Goal: Information Seeking & Learning: Learn about a topic

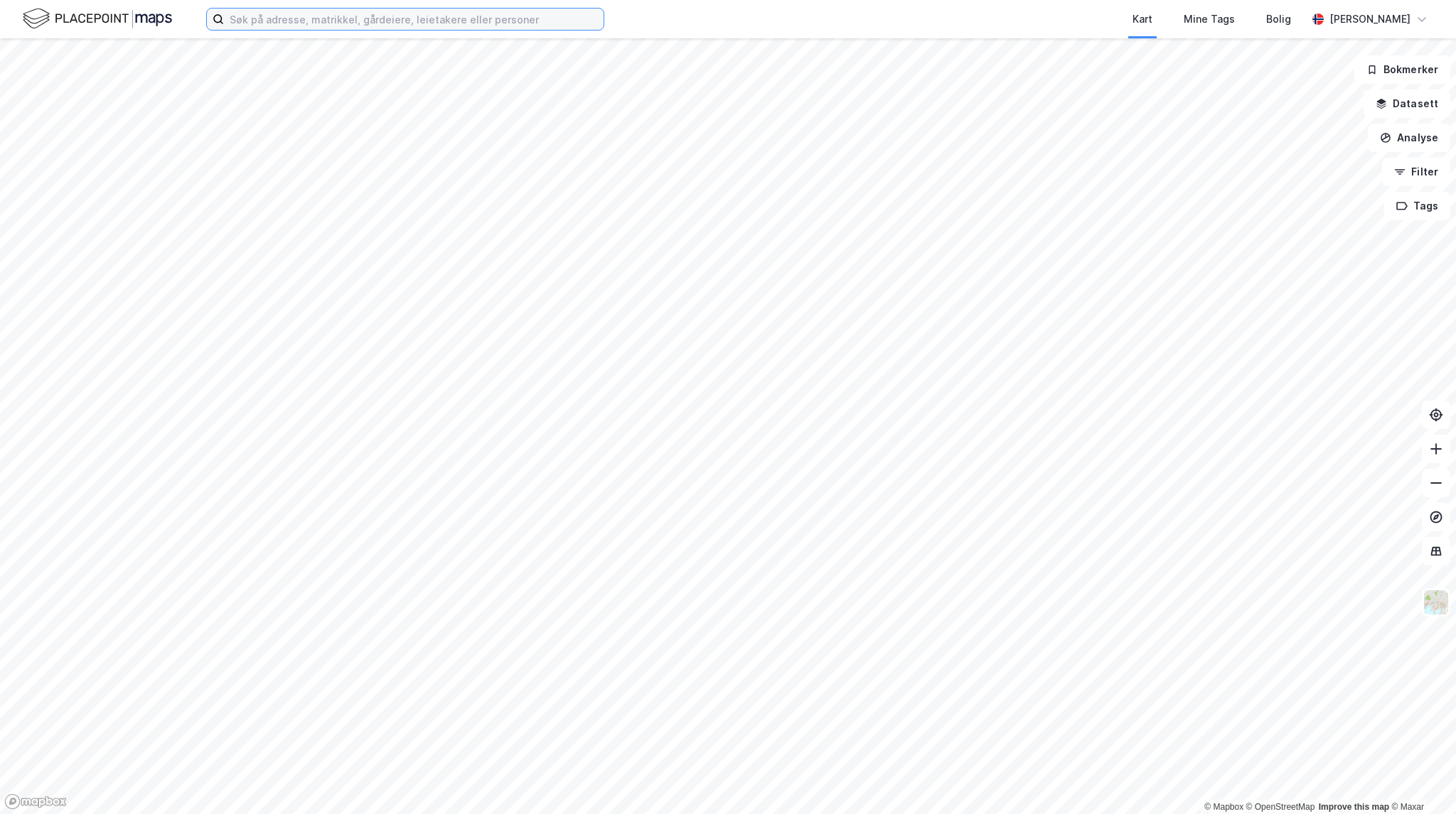
click at [342, 12] on input at bounding box center [413, 19] width 380 height 21
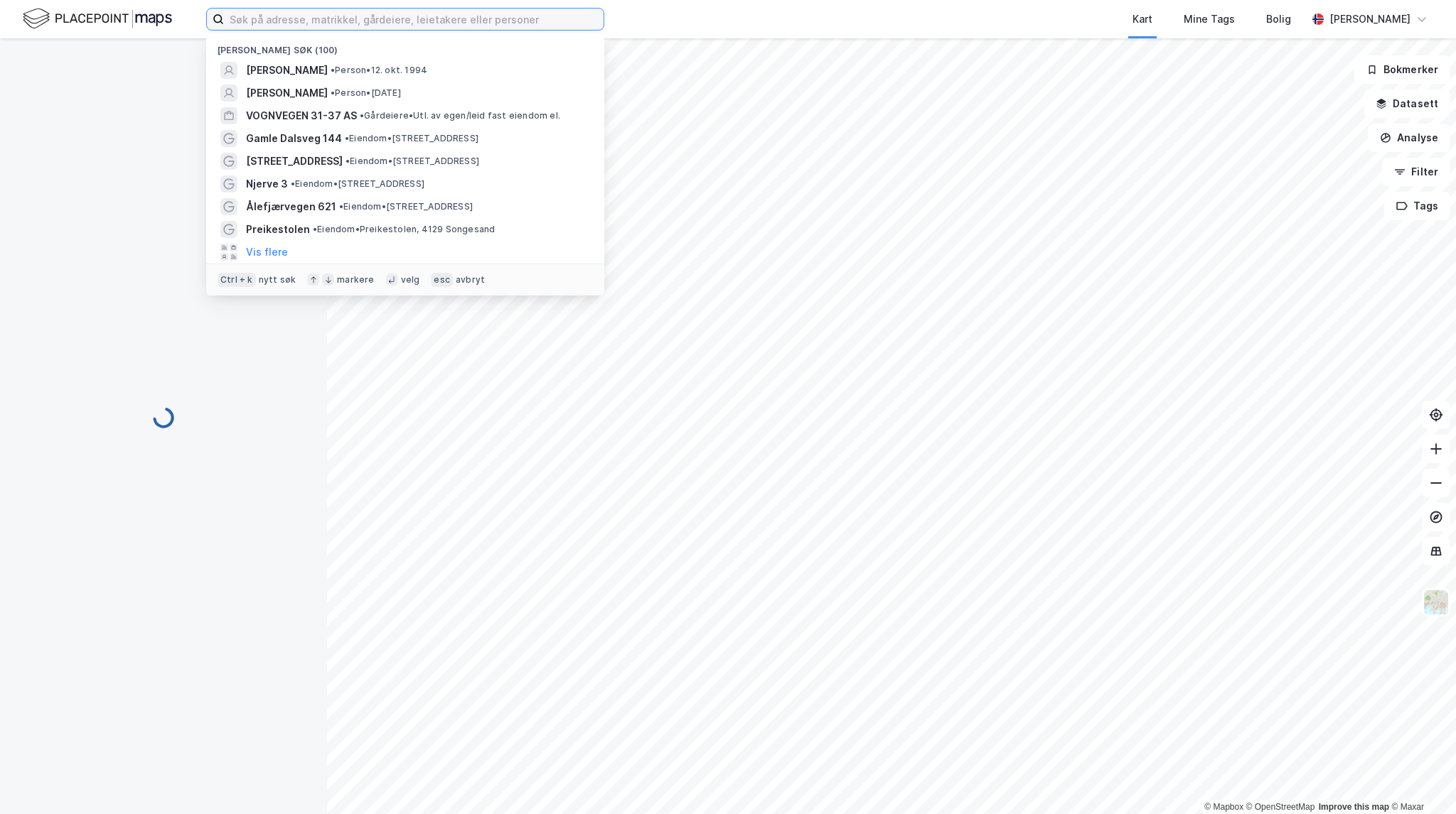
paste input "[STREET_ADDRESS]"
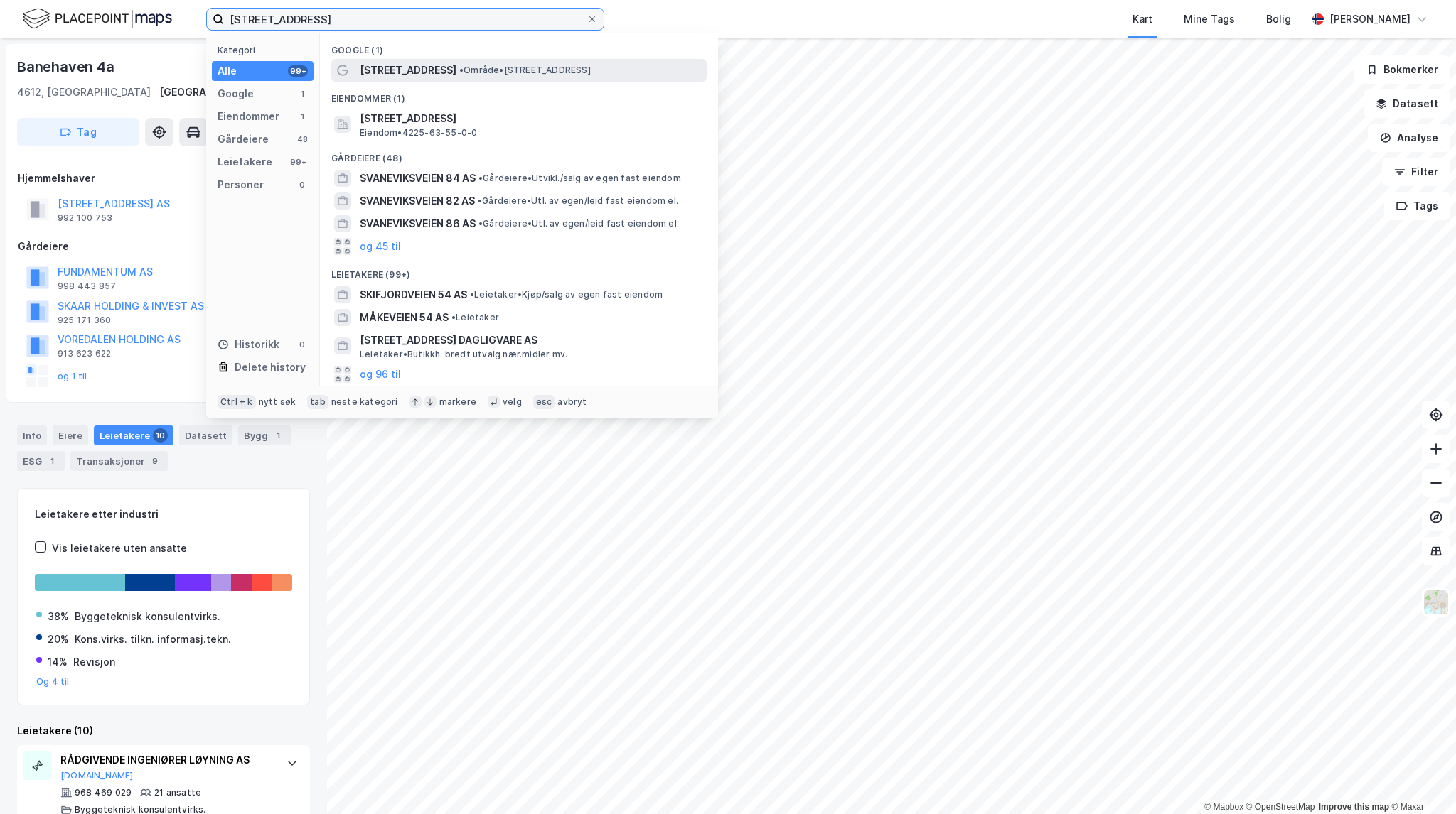
type input "[STREET_ADDRESS]"
click at [390, 66] on span "[STREET_ADDRESS]" at bounding box center [408, 70] width 97 height 17
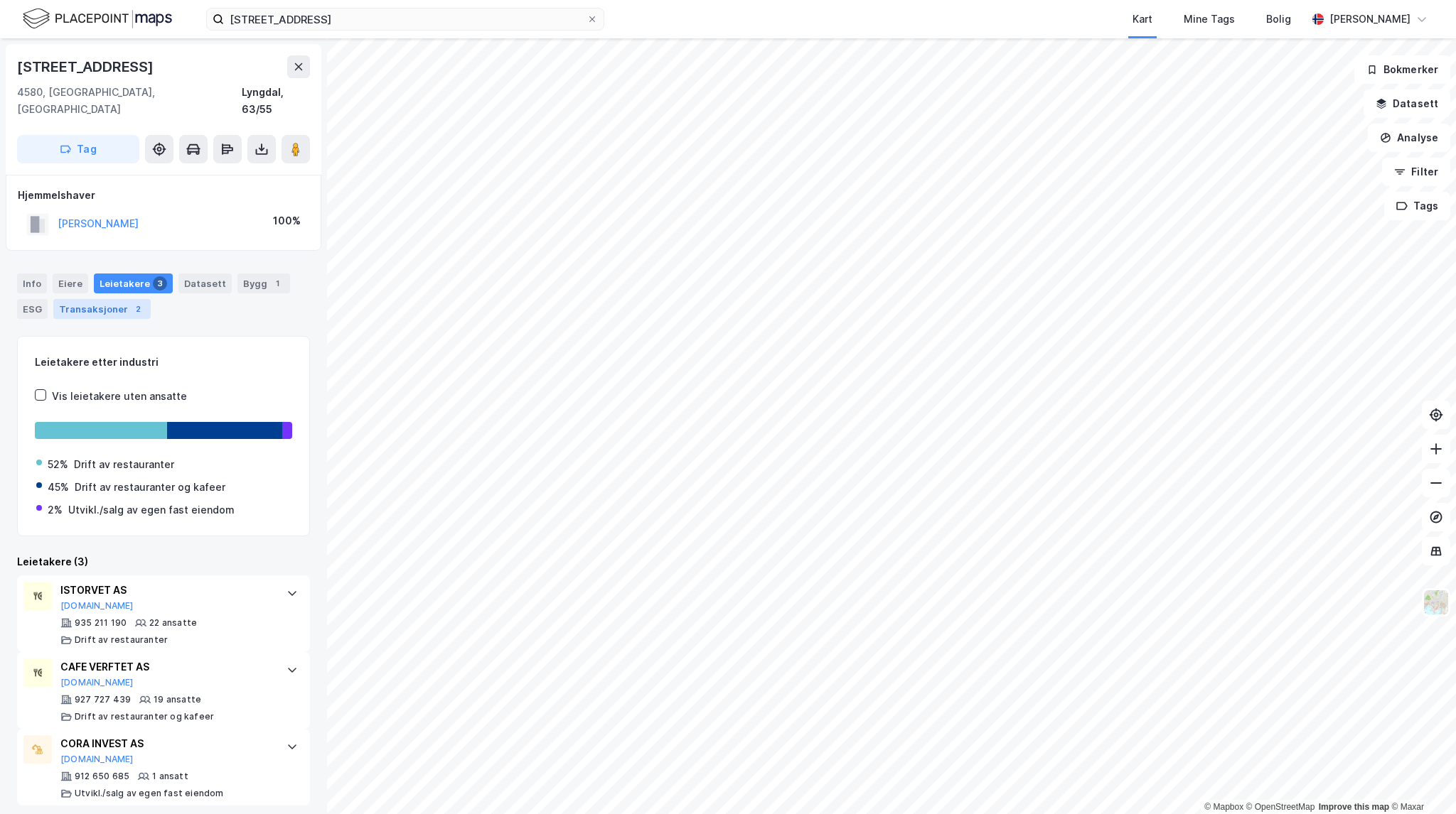
click at [81, 299] on div "Transaksjoner 2" at bounding box center [102, 309] width 98 height 20
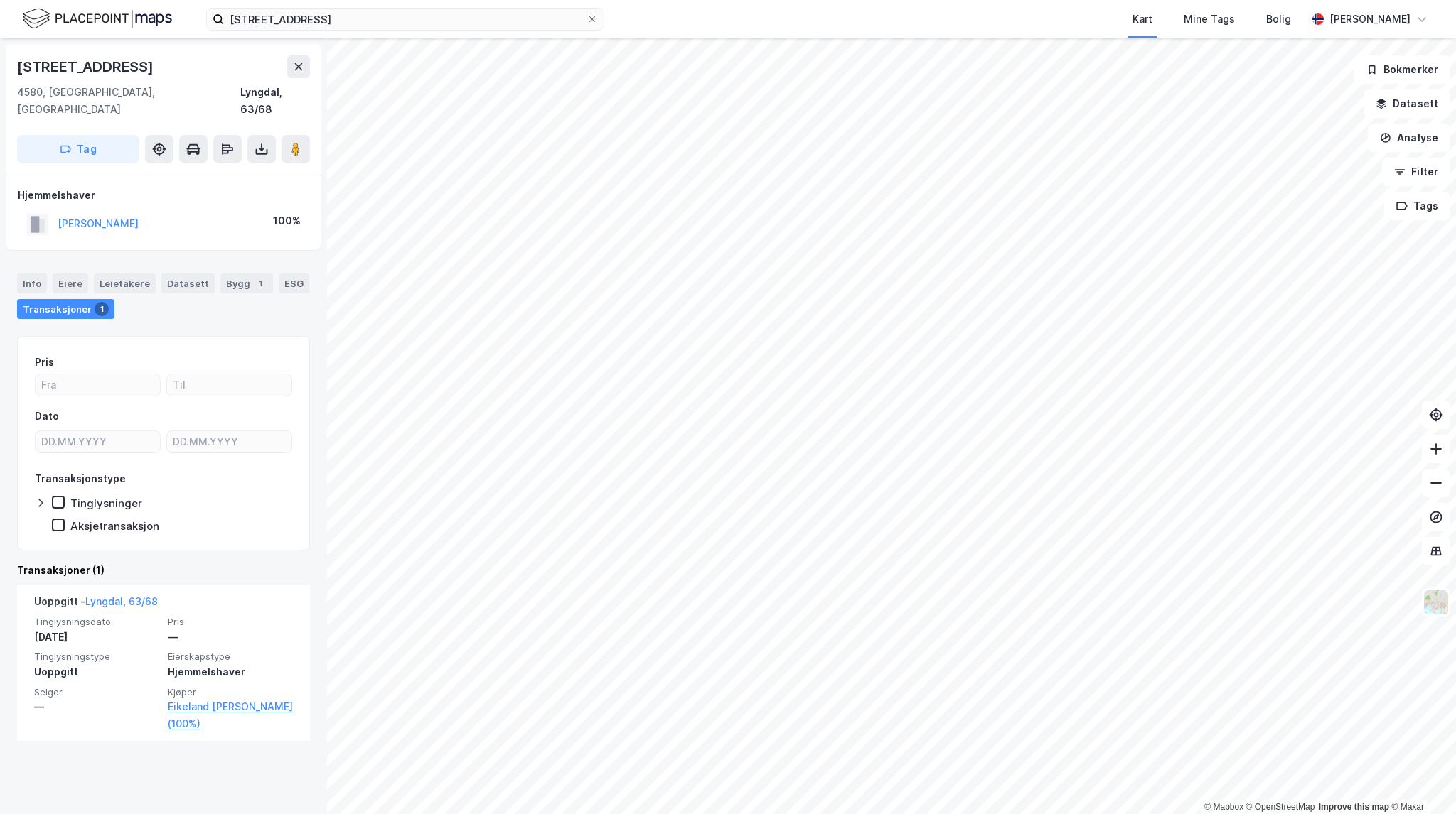
click at [920, 37] on div "Svenevigsveien 54 Kart Mine Tags Bolig [PERSON_NAME] © Mapbox © OpenStreetMap I…" at bounding box center [728, 407] width 1456 height 814
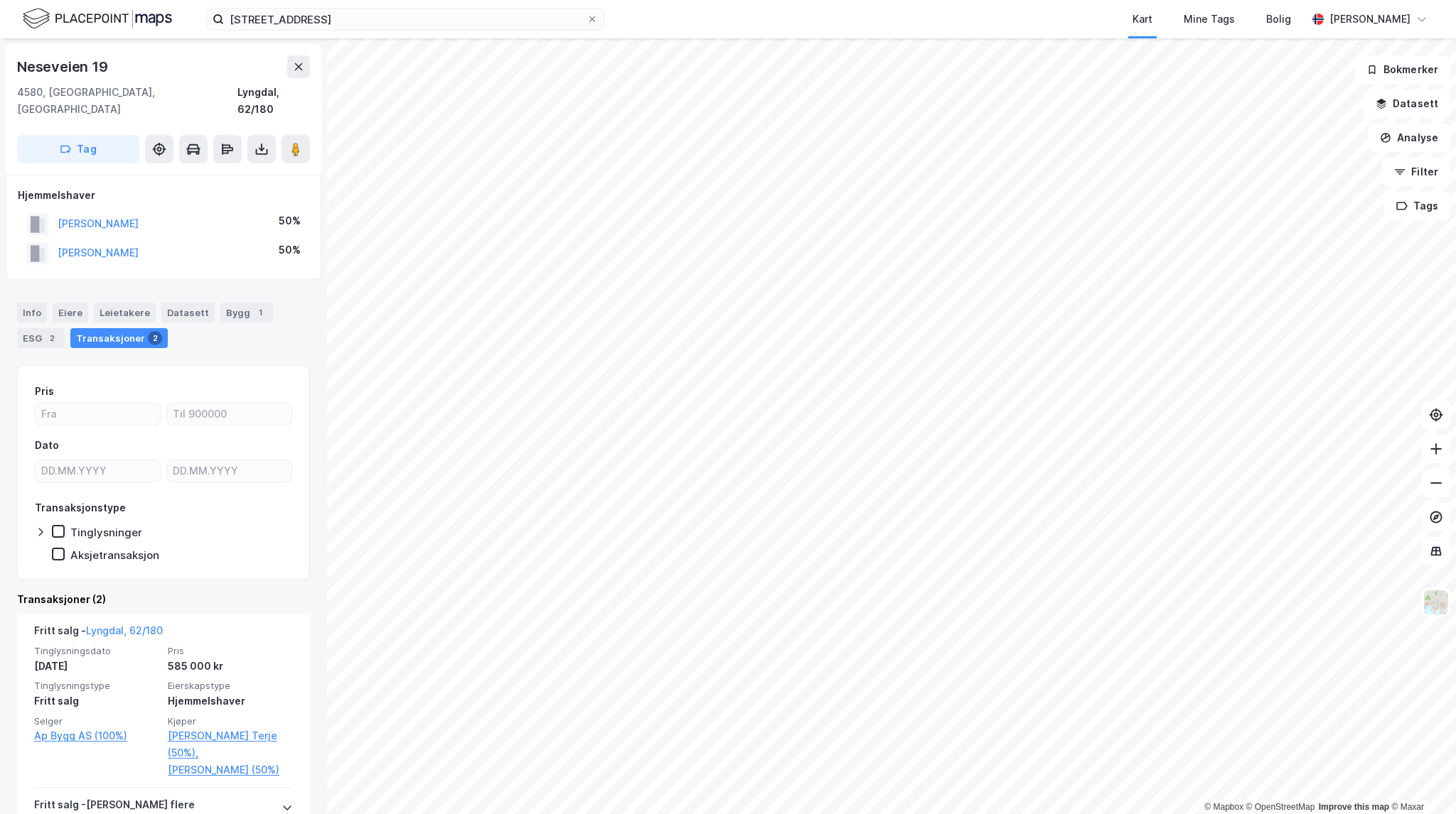
scroll to position [113, 0]
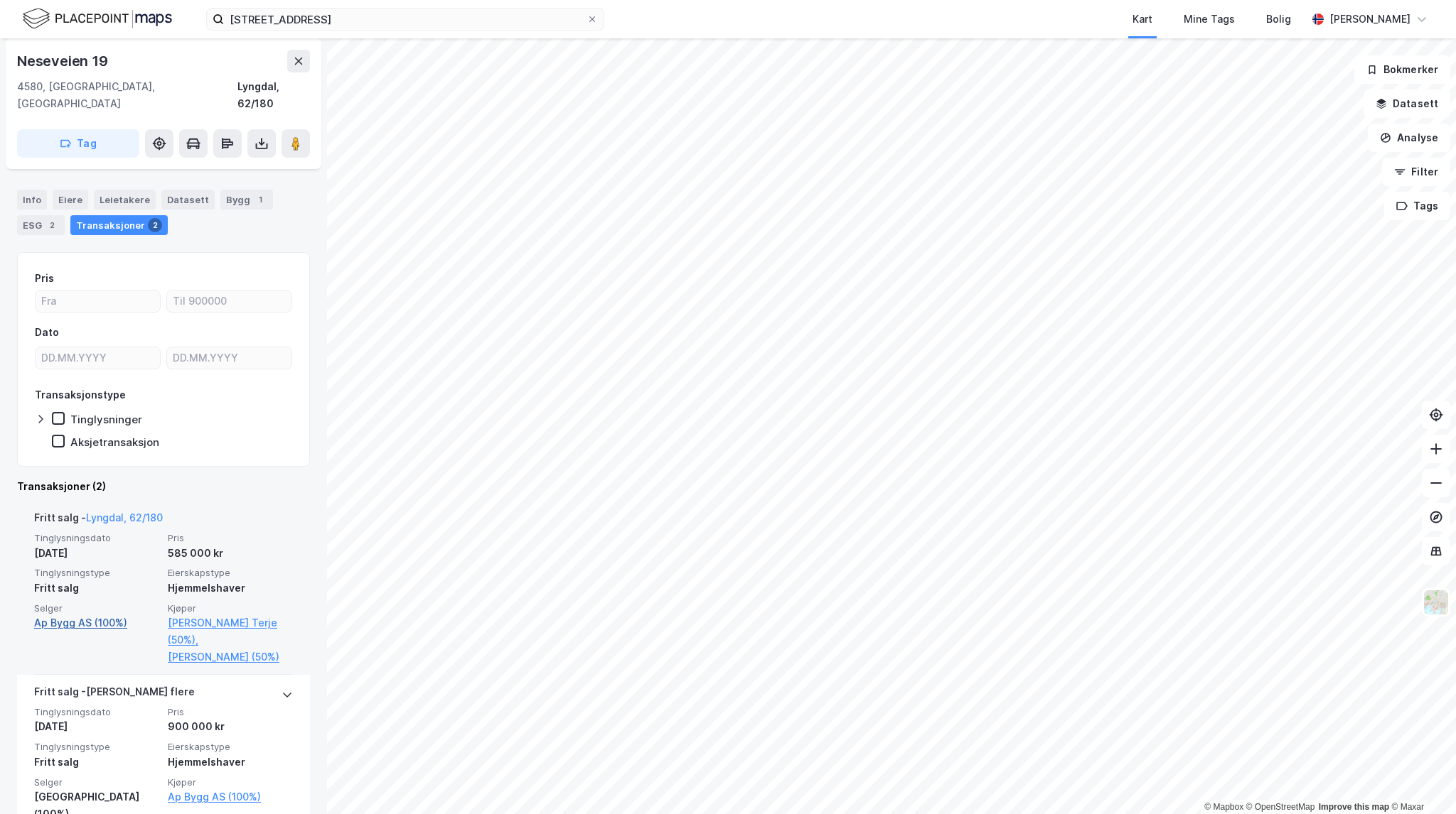
click at [106, 615] on link "Ap Bygg AS (100%)" at bounding box center [97, 623] width 125 height 17
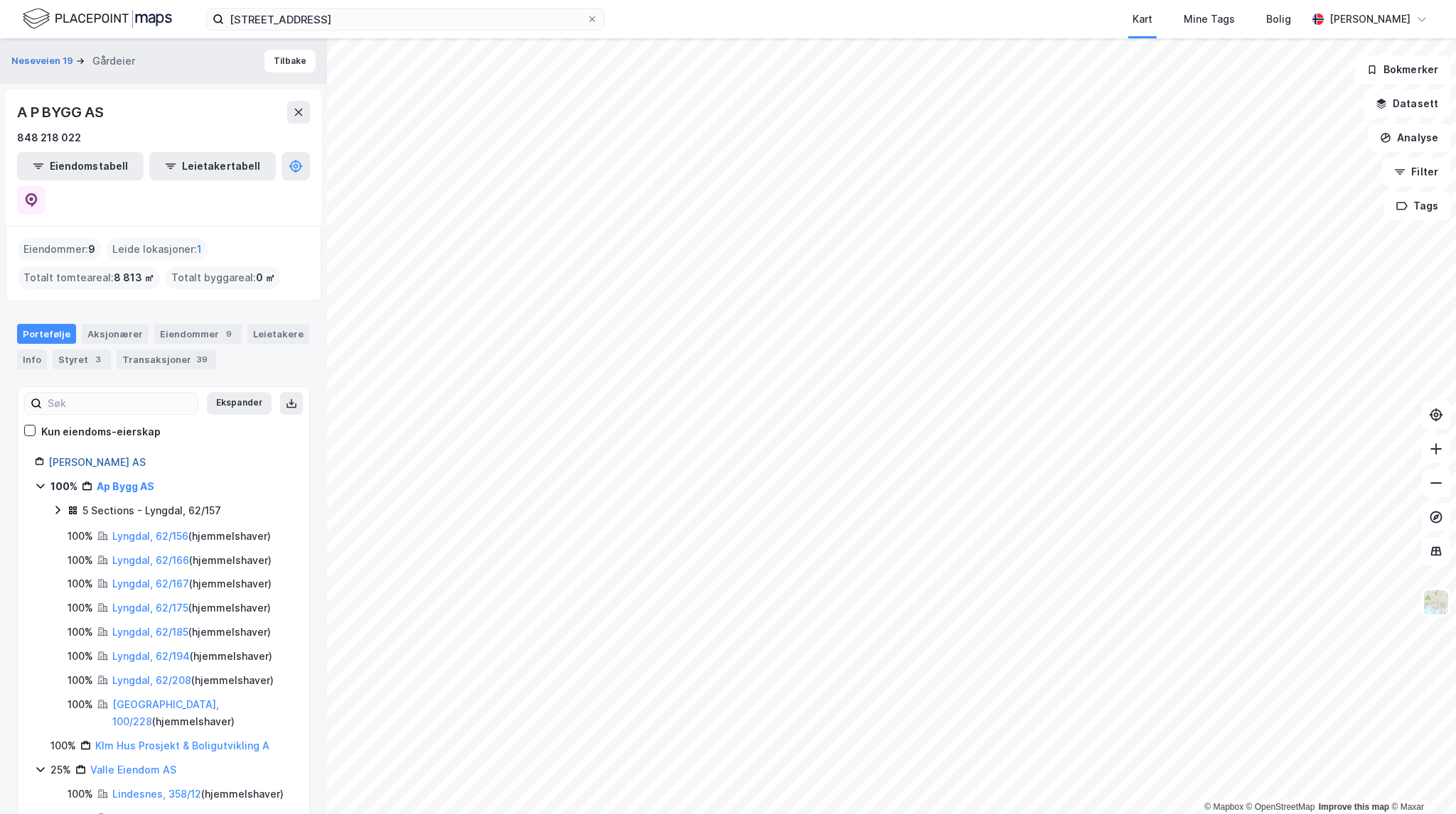
scroll to position [36, 0]
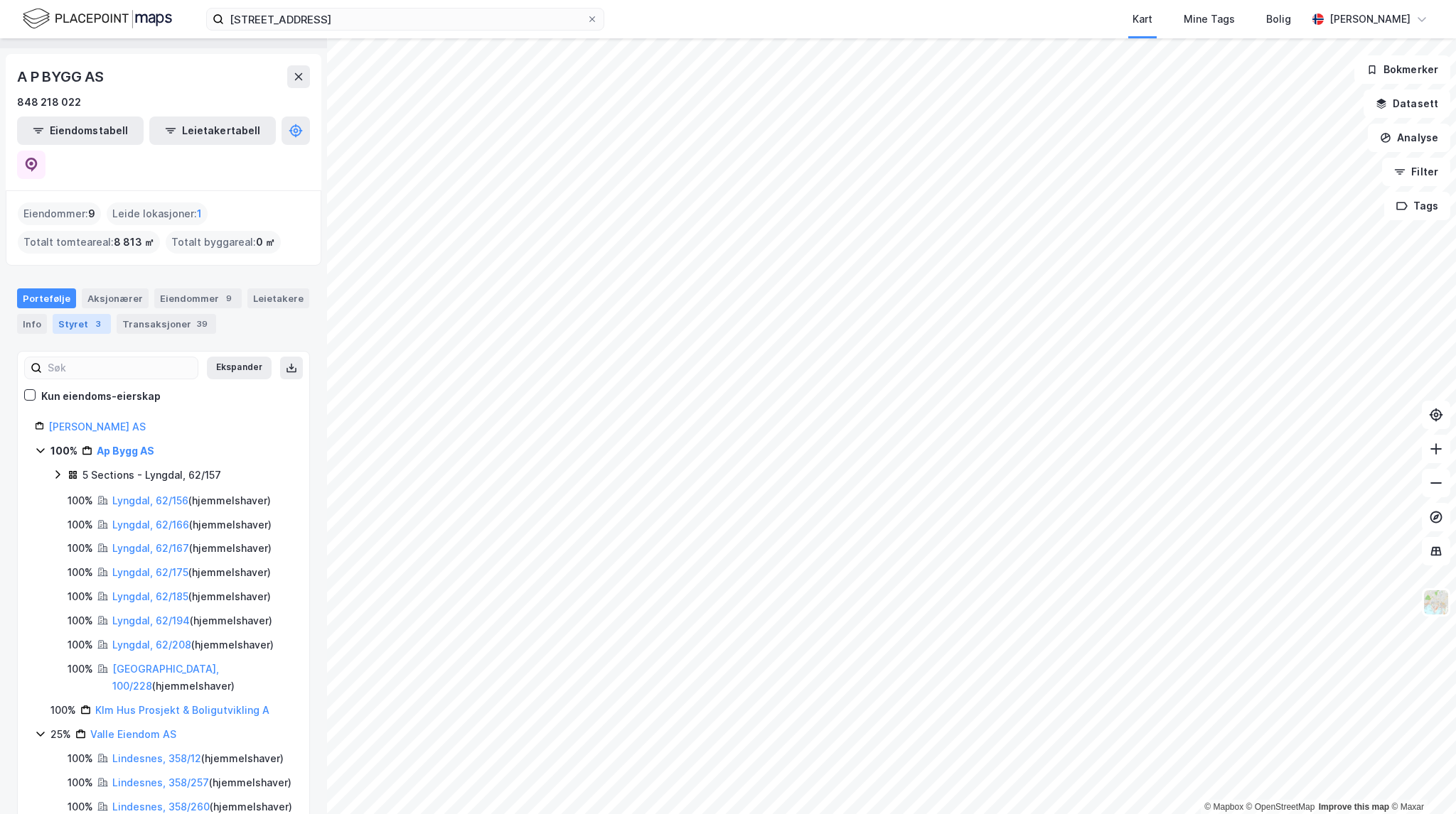
click at [99, 314] on div "Styret 3" at bounding box center [82, 324] width 59 height 20
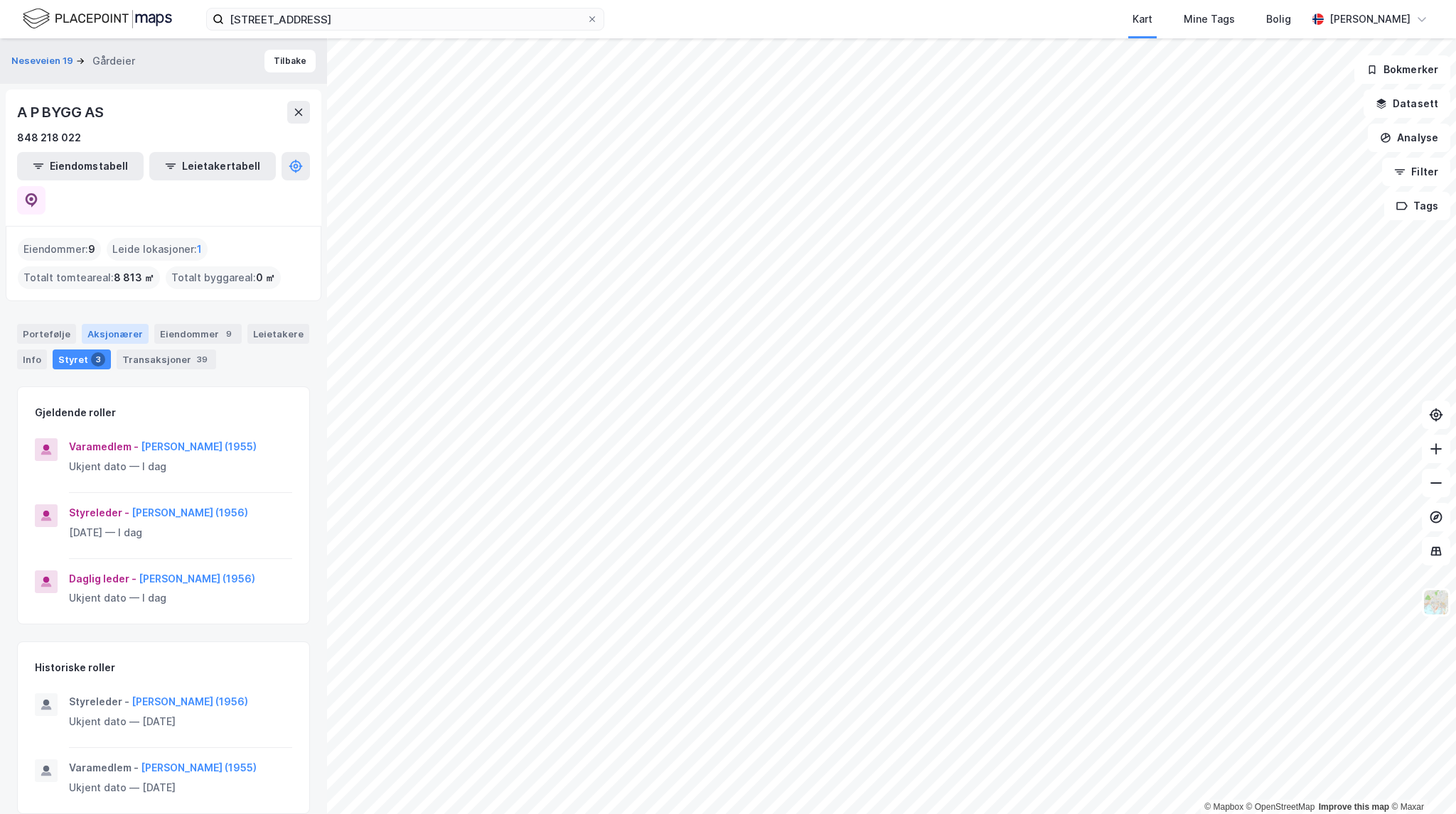
click at [121, 324] on div "Aksjonærer" at bounding box center [115, 333] width 67 height 20
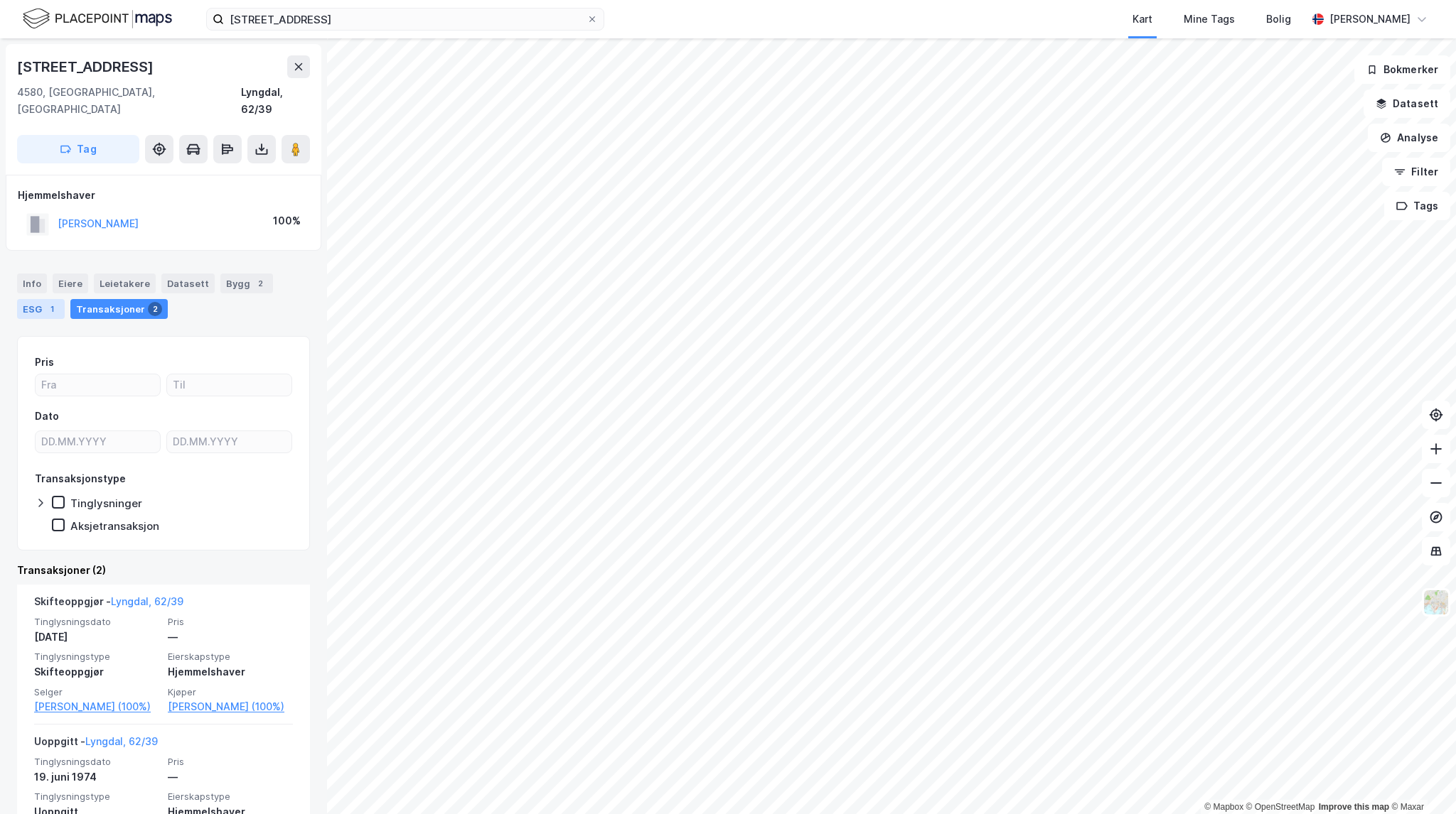
click at [42, 299] on div "ESG 1" at bounding box center [41, 309] width 48 height 20
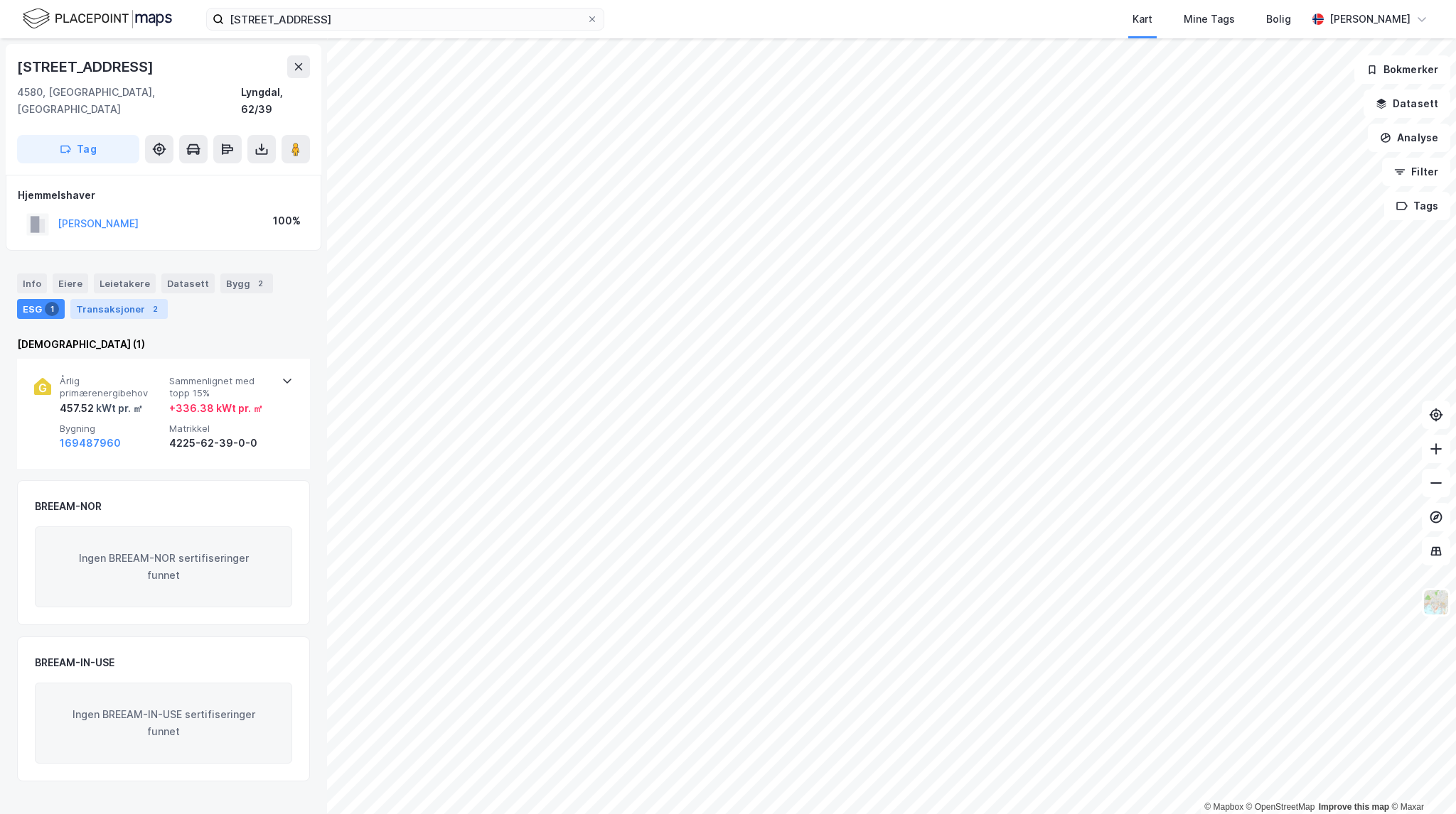
click at [110, 299] on div "Transaksjoner 2" at bounding box center [120, 309] width 98 height 20
